Goal: Task Accomplishment & Management: Complete application form

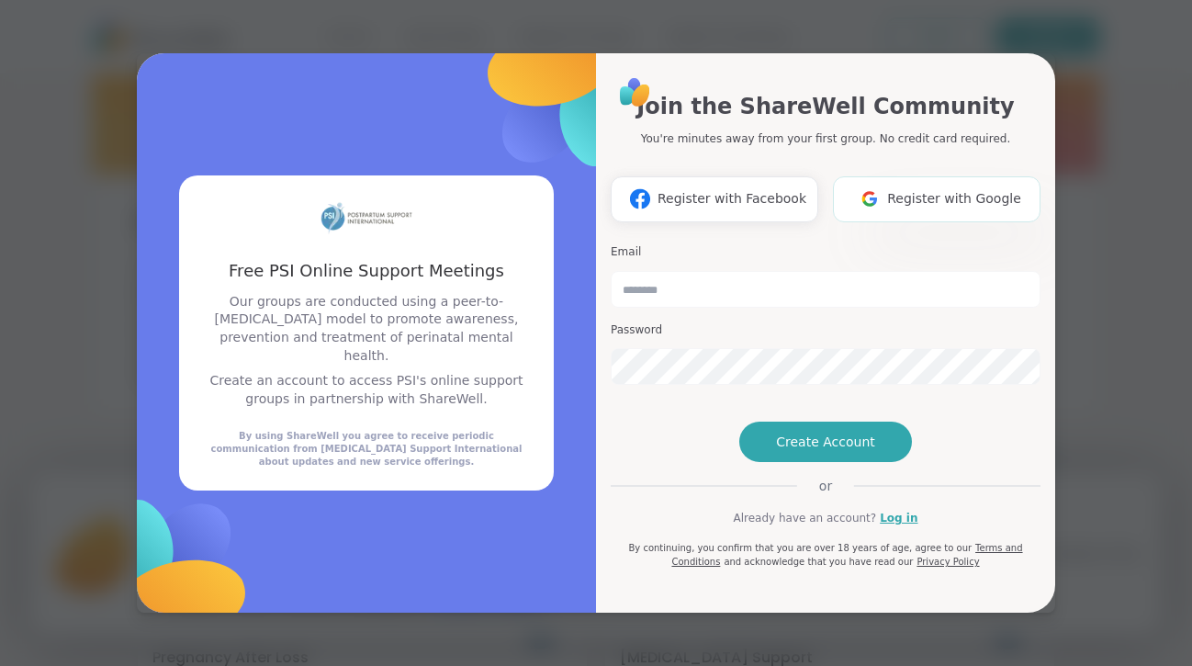
click at [918, 189] on span "Register with Google" at bounding box center [954, 198] width 134 height 19
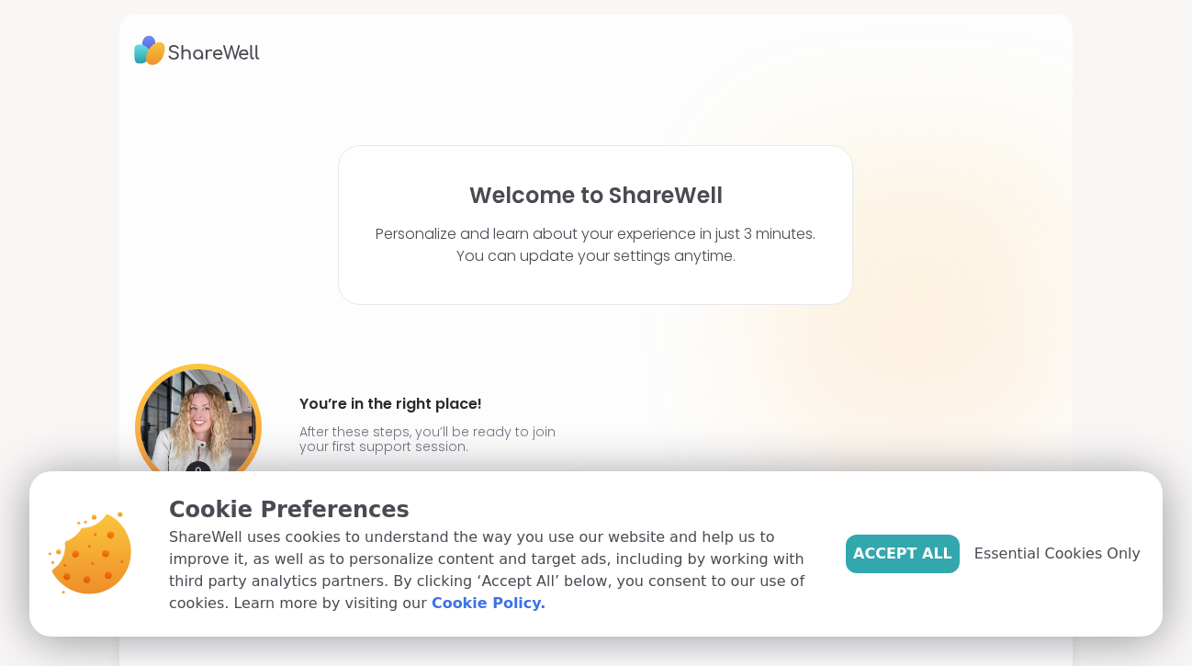
click at [896, 541] on button "Accept All" at bounding box center [903, 553] width 114 height 39
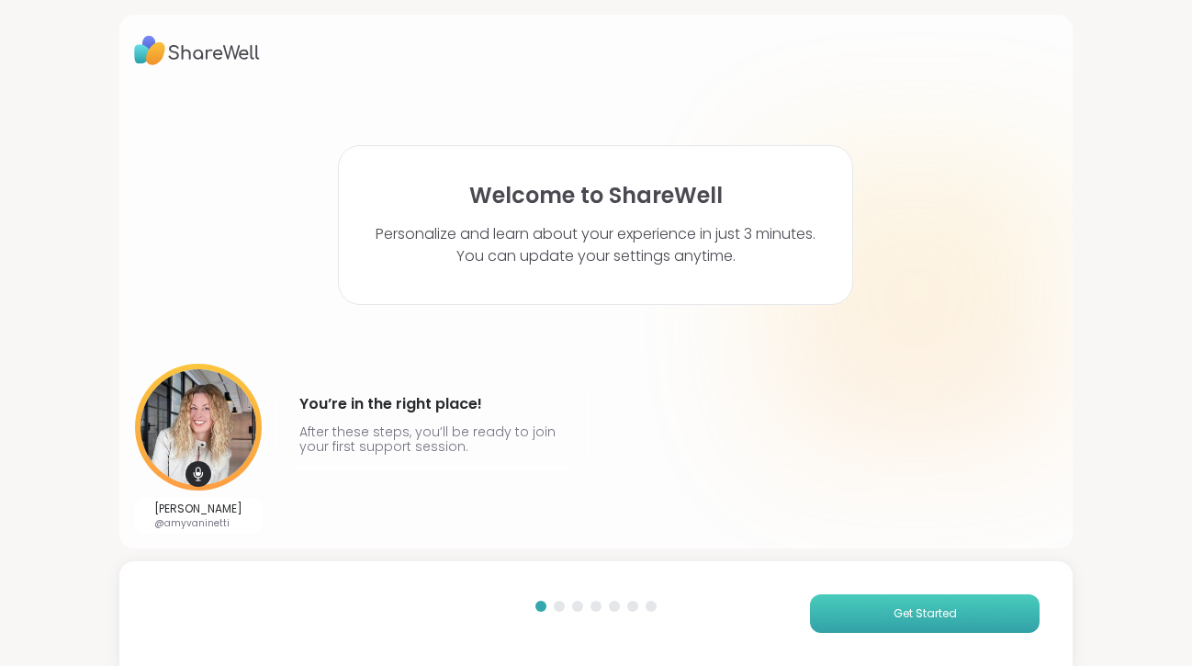
click at [929, 612] on span "Get Started" at bounding box center [925, 613] width 63 height 17
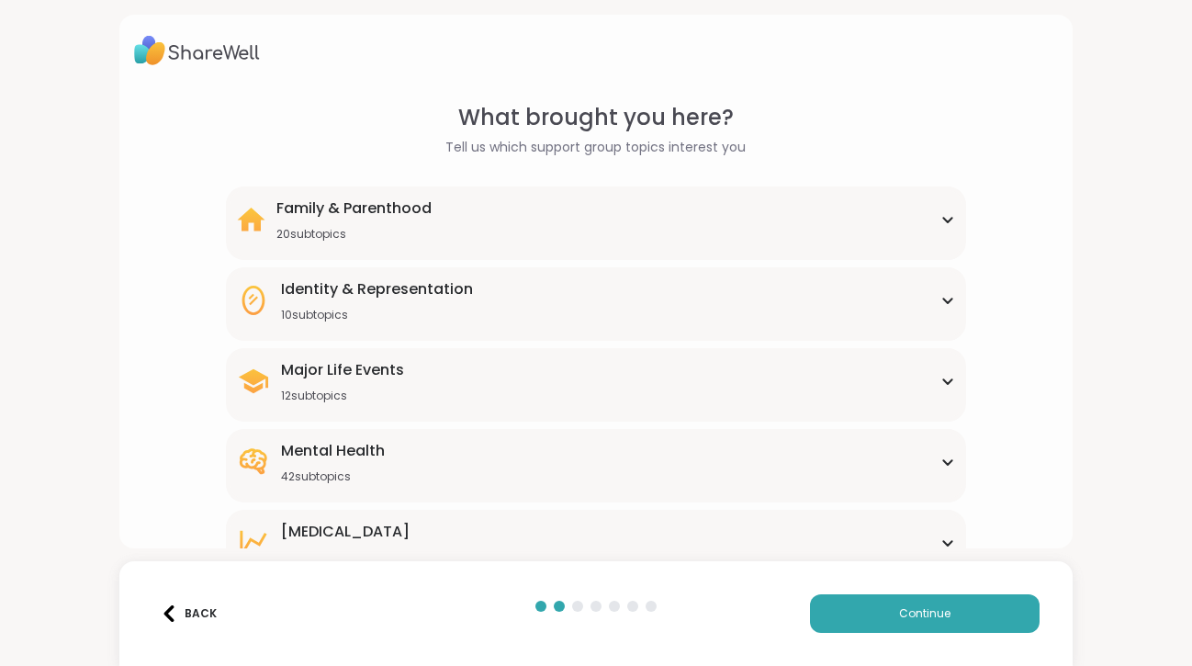
click at [523, 221] on div "Family & Parenthood 20 subtopics" at bounding box center [595, 219] width 717 height 44
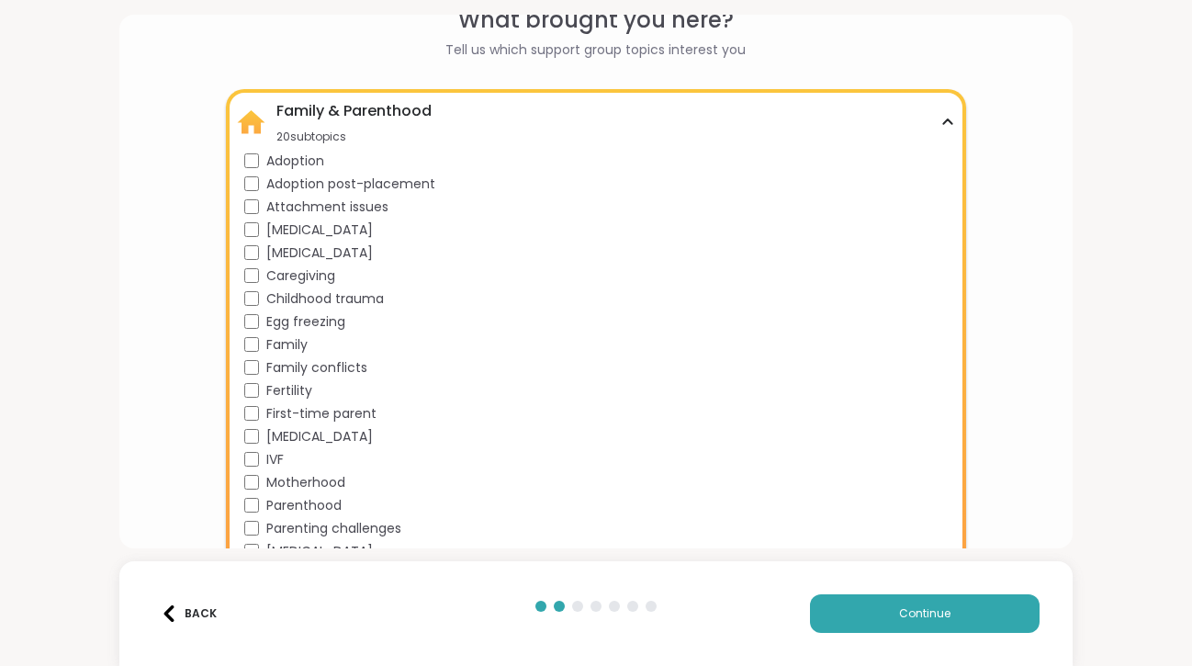
scroll to position [197, 0]
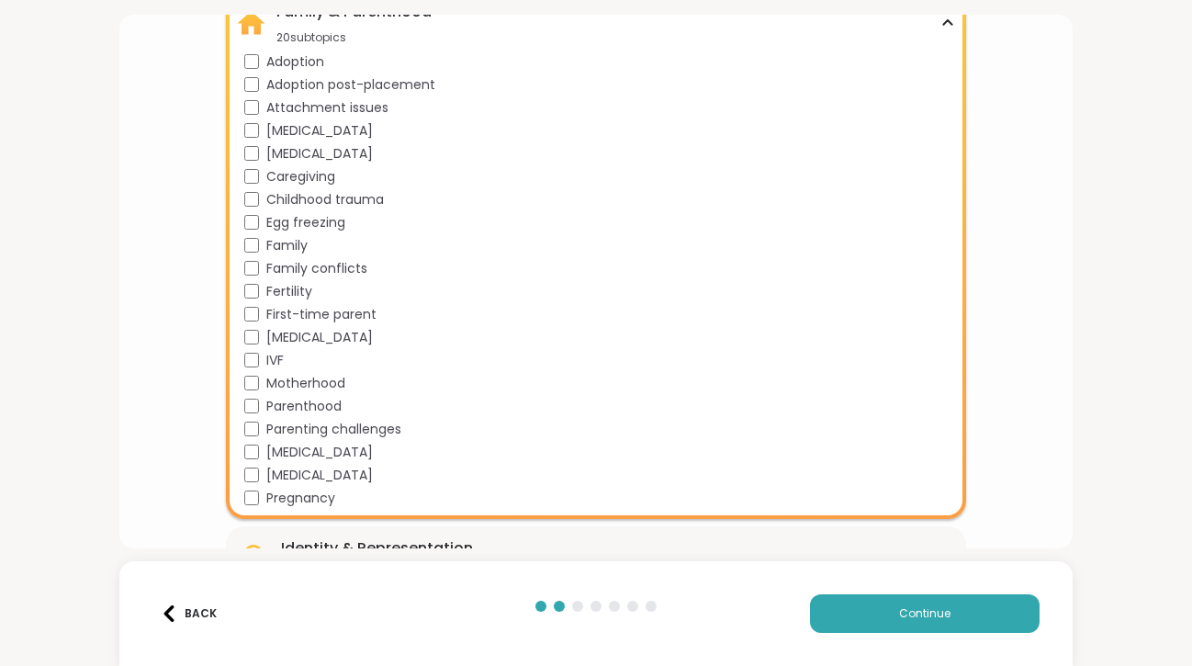
click at [292, 337] on span "[MEDICAL_DATA]" at bounding box center [319, 337] width 107 height 19
click at [292, 289] on span "Fertility" at bounding box center [289, 291] width 46 height 19
click at [908, 603] on button "Continue" at bounding box center [925, 613] width 230 height 39
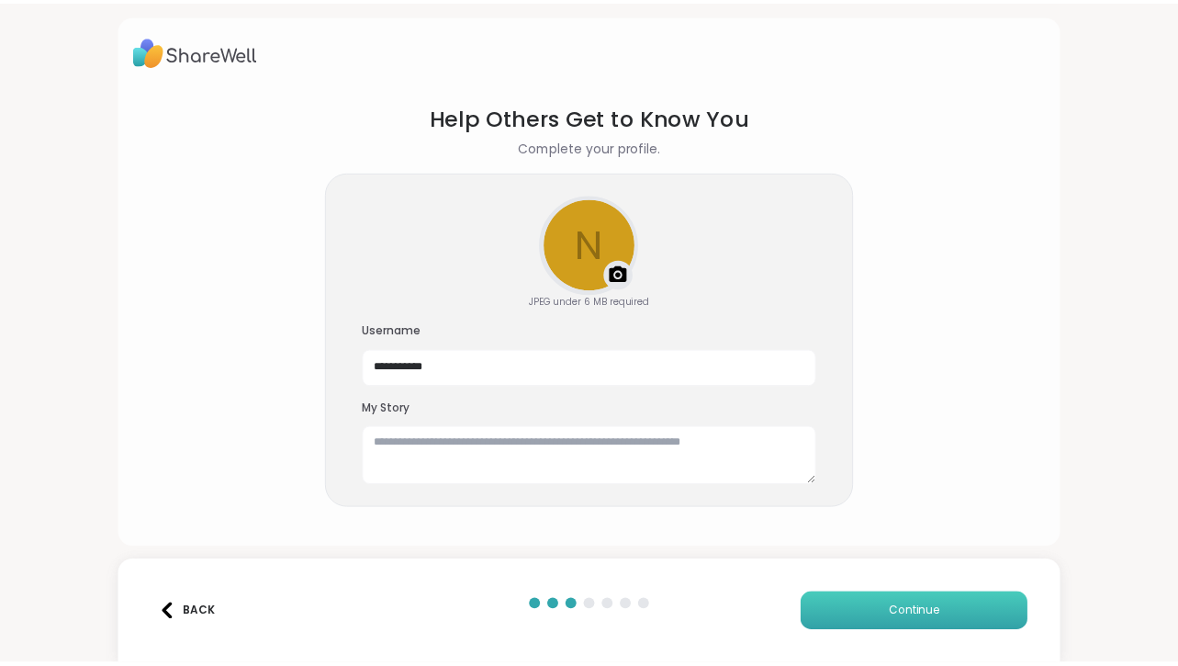
scroll to position [0, 0]
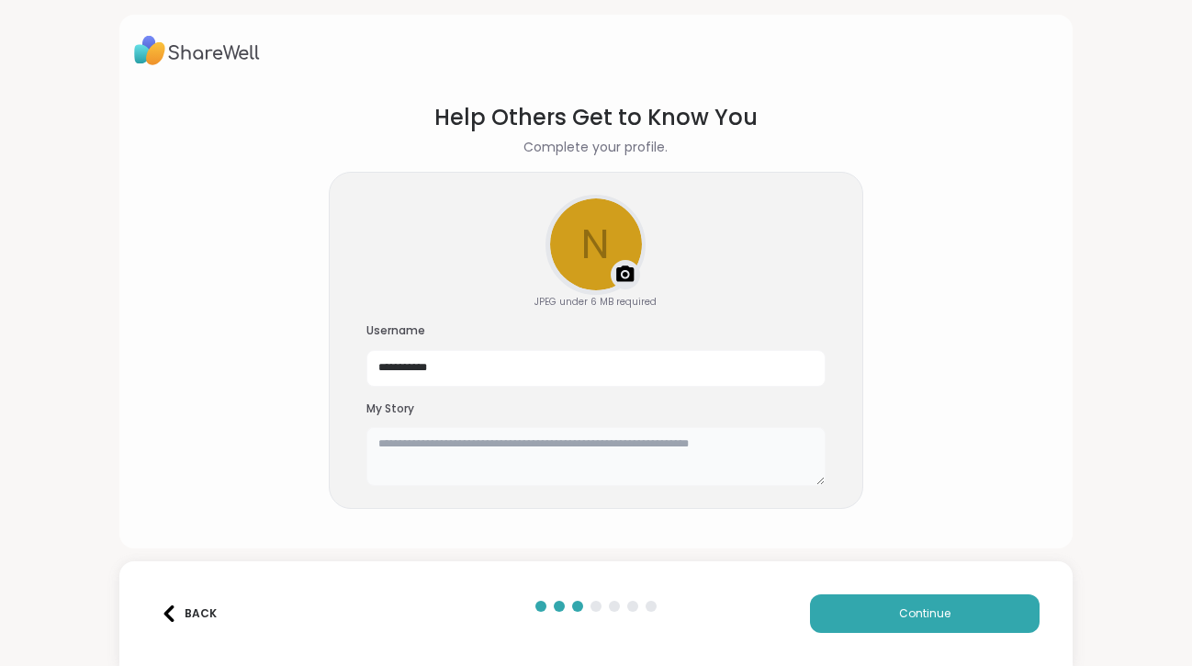
click at [554, 461] on textarea at bounding box center [595, 456] width 459 height 59
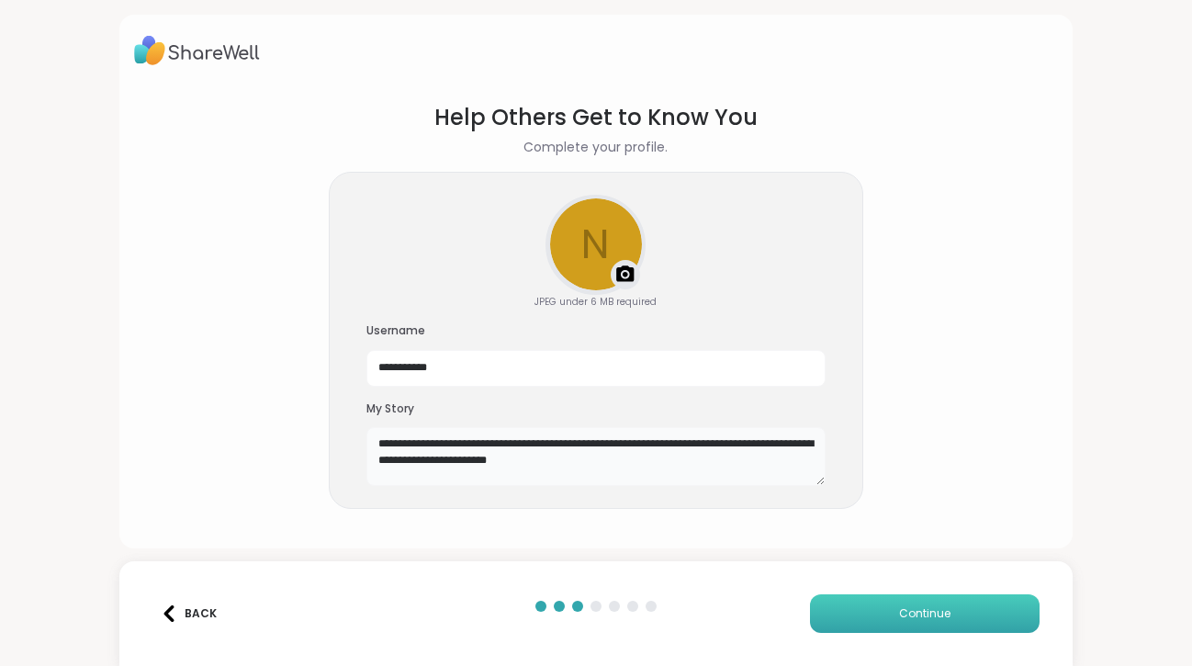
type textarea "**********"
click at [876, 602] on button "Continue" at bounding box center [925, 613] width 230 height 39
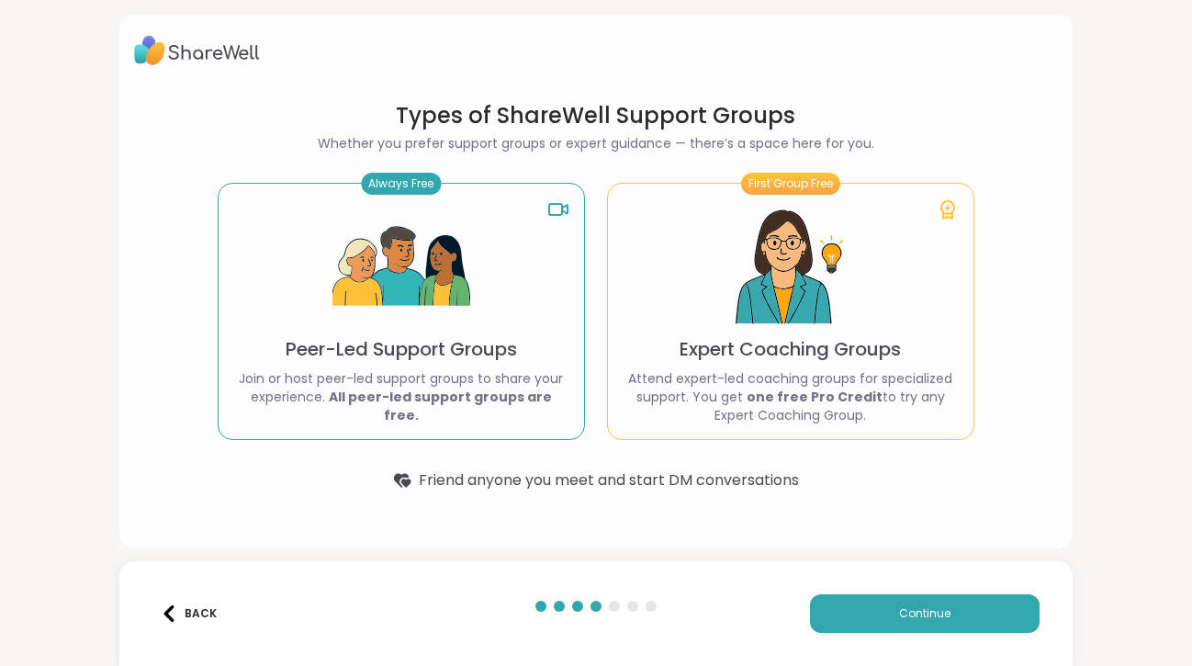
click at [897, 588] on div "Back Continue" at bounding box center [595, 613] width 953 height 105
click at [938, 606] on button "Continue" at bounding box center [925, 613] width 230 height 39
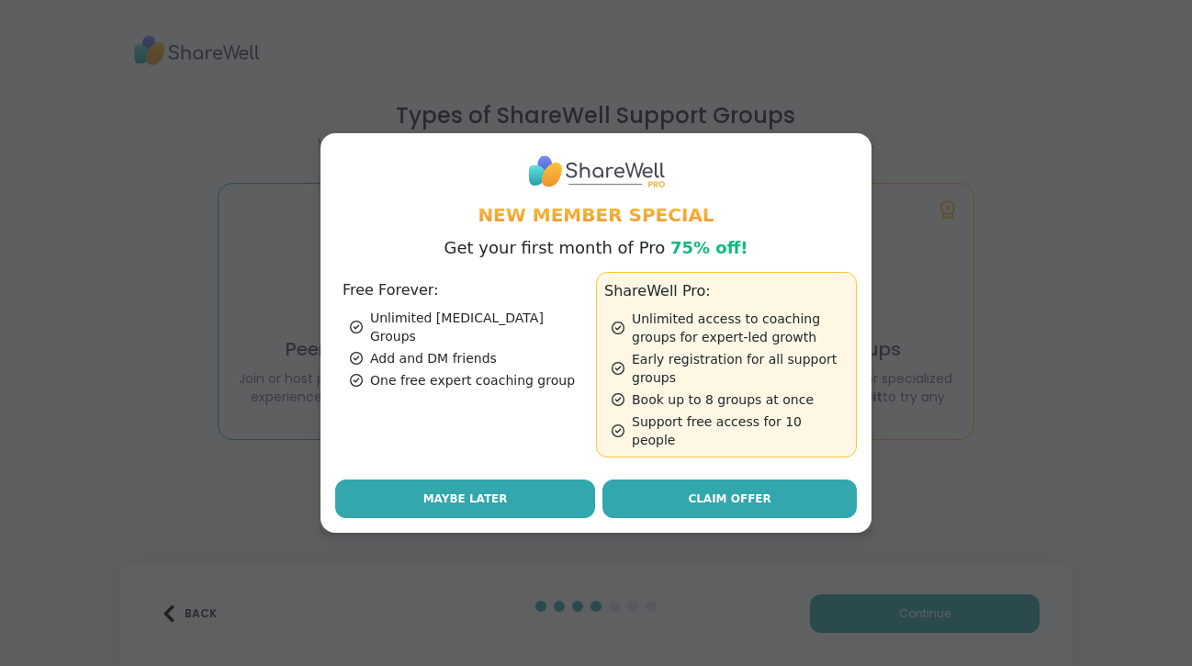
click at [451, 493] on span "Maybe Later" at bounding box center [465, 498] width 84 height 17
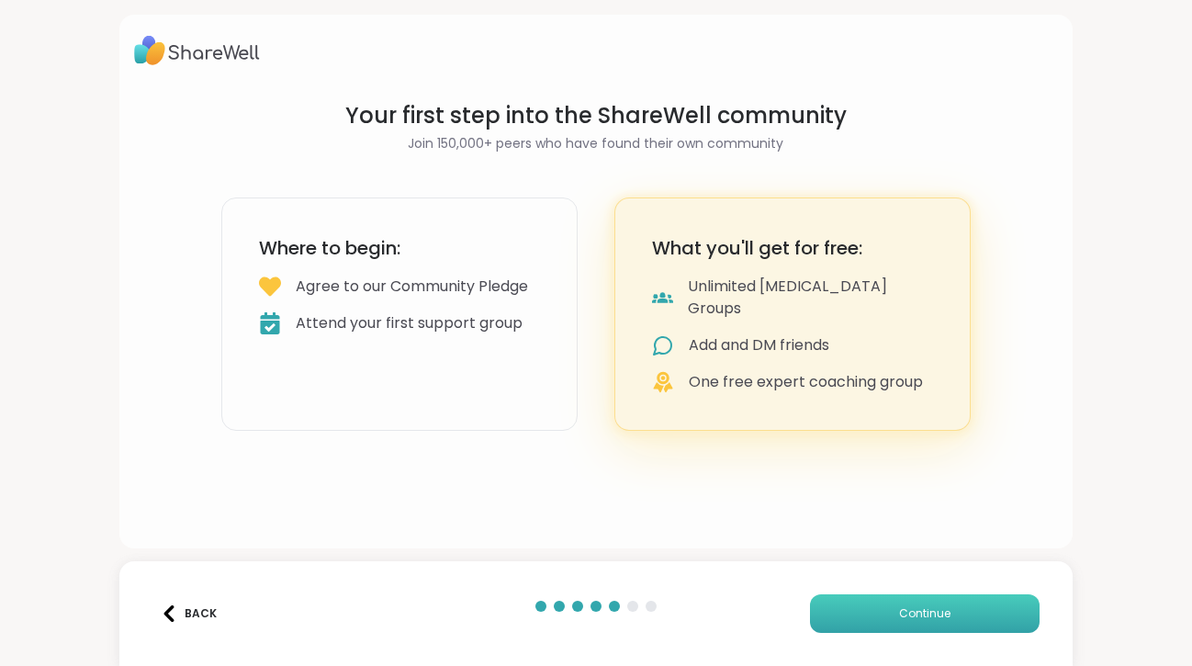
click at [960, 618] on button "Continue" at bounding box center [925, 613] width 230 height 39
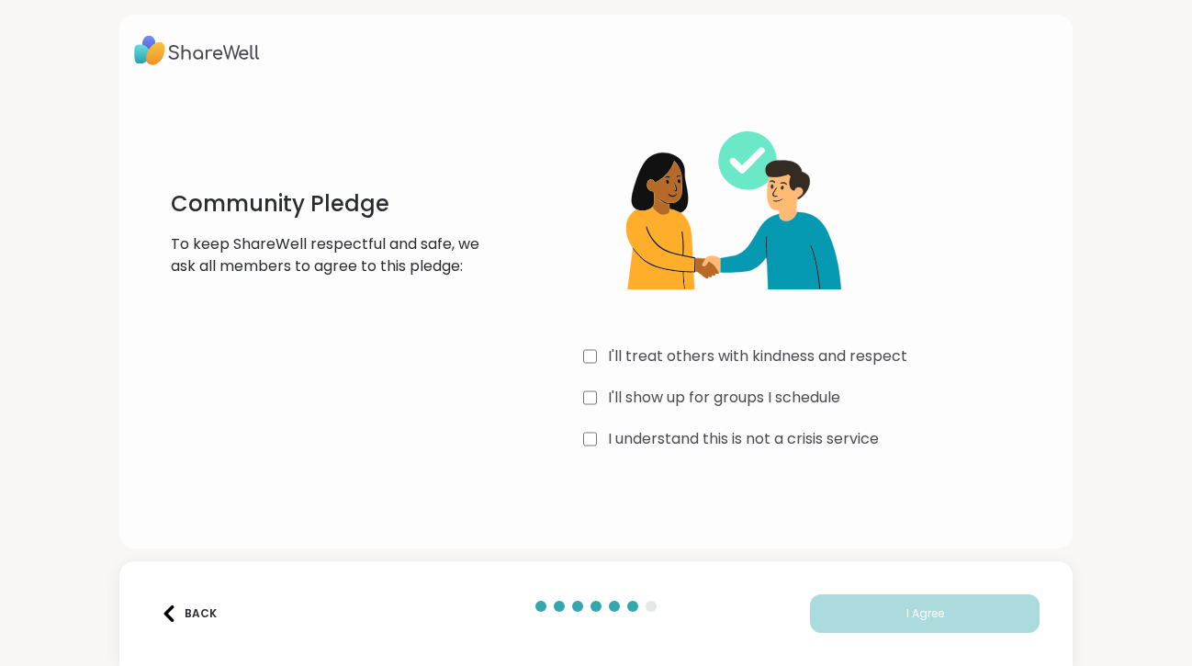
click at [770, 352] on label "I'll treat others with kindness and respect" at bounding box center [757, 356] width 299 height 22
drag, startPoint x: 740, startPoint y: 390, endPoint x: 776, endPoint y: 409, distance: 40.2
click at [740, 389] on label "I'll show up for groups I schedule" at bounding box center [724, 398] width 232 height 22
click at [790, 435] on label "I understand this is not a crisis service" at bounding box center [743, 439] width 271 height 22
click at [928, 612] on span "I Agree" at bounding box center [925, 613] width 38 height 17
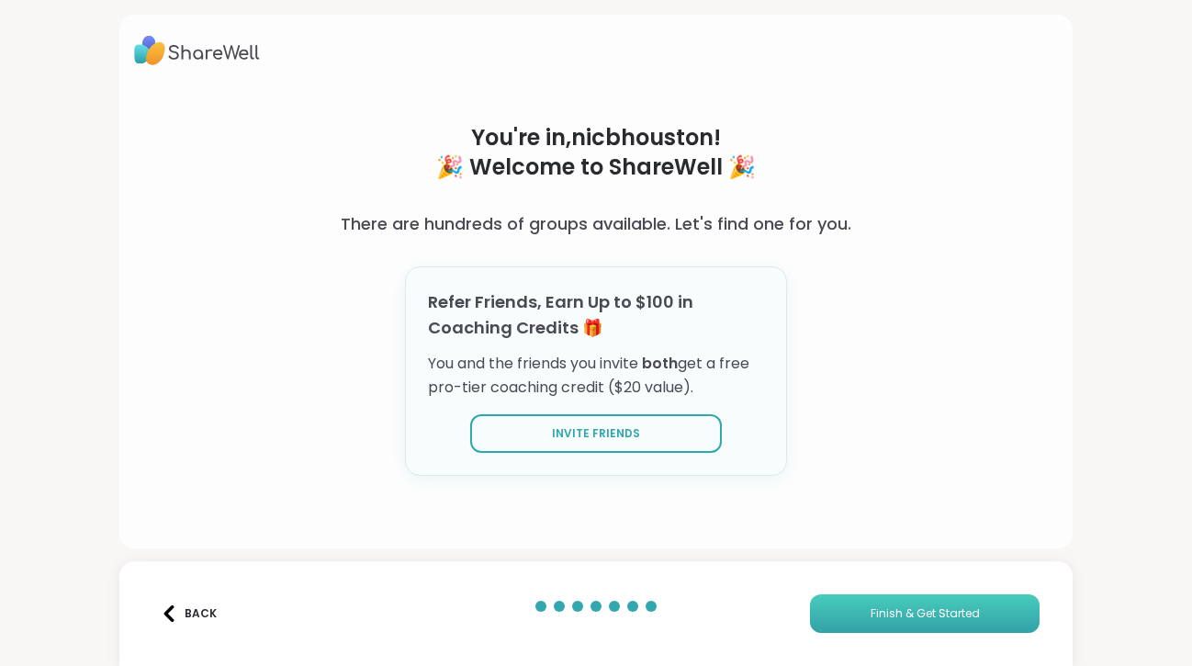
click at [941, 621] on span "Finish & Get Started" at bounding box center [925, 613] width 109 height 17
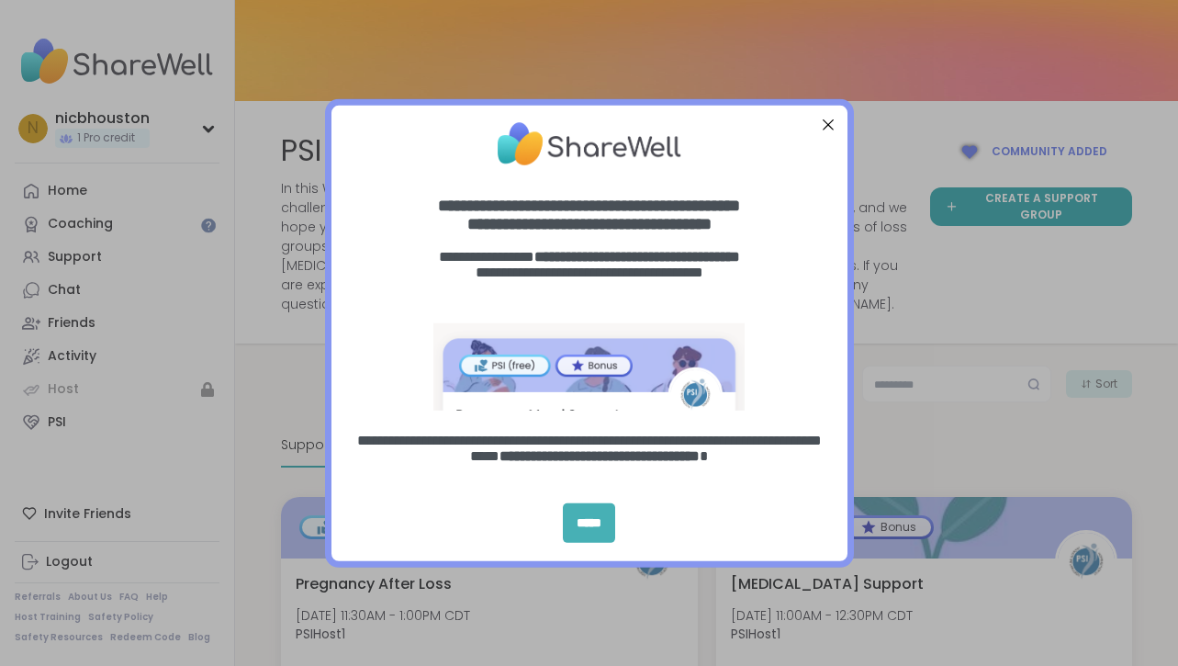
drag, startPoint x: 578, startPoint y: 521, endPoint x: 614, endPoint y: 531, distance: 38.1
click at [578, 521] on div "*****" at bounding box center [589, 522] width 52 height 39
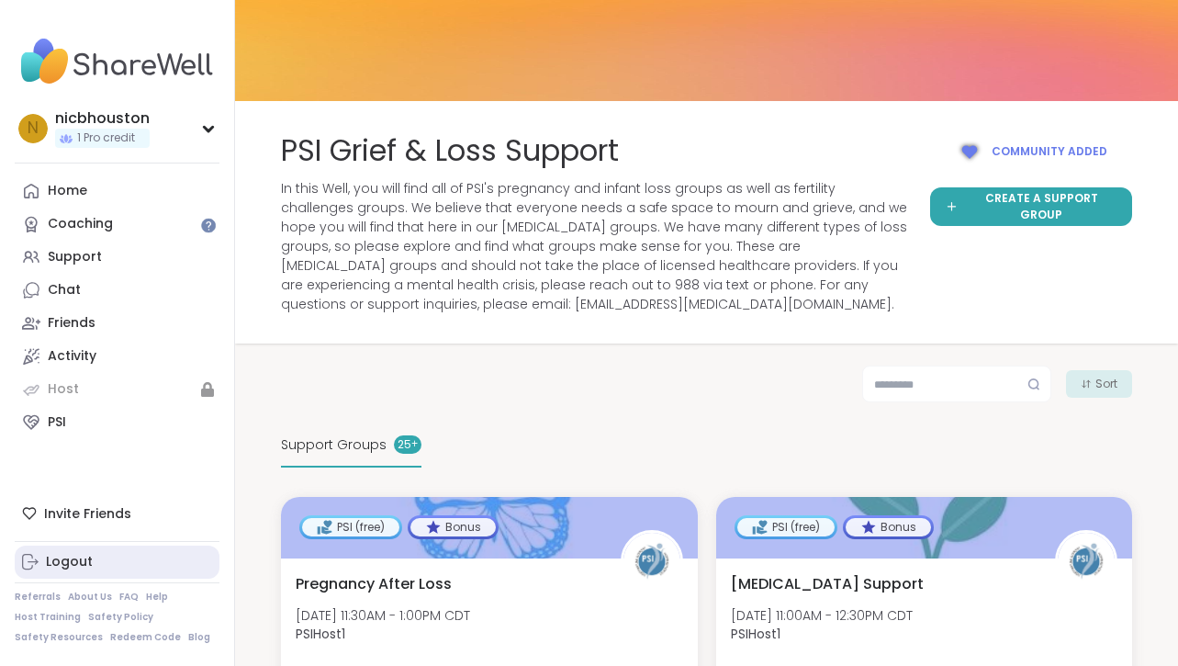
click at [53, 567] on div "Logout" at bounding box center [69, 562] width 47 height 18
